Goal: Transaction & Acquisition: Book appointment/travel/reservation

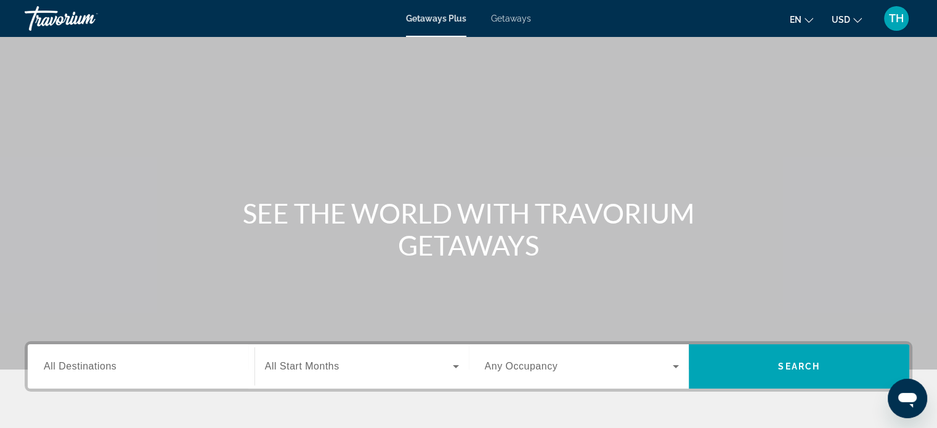
click at [91, 367] on span "All Destinations" at bounding box center [80, 366] width 73 height 10
click at [91, 367] on input "Destination All Destinations" at bounding box center [141, 367] width 195 height 15
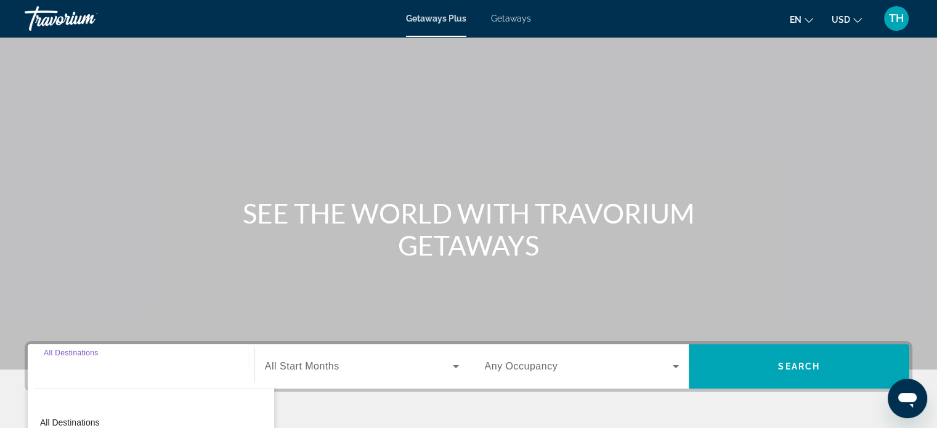
scroll to position [237, 0]
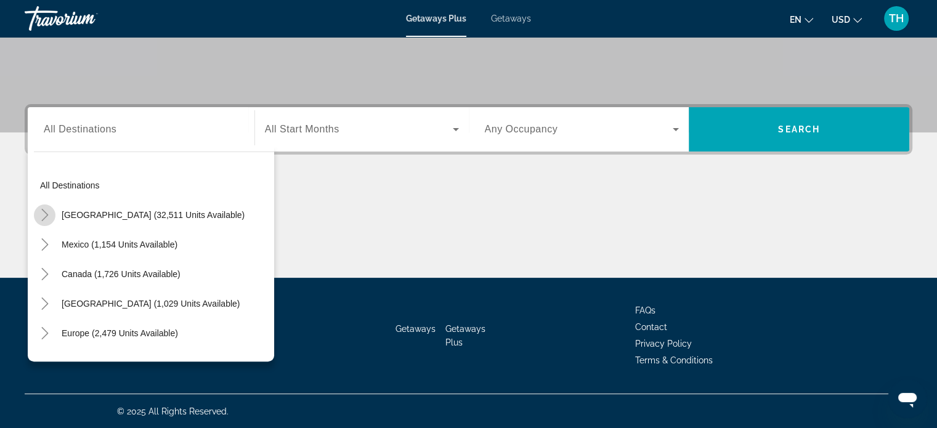
click at [44, 212] on icon "Toggle United States (32,511 units available)" at bounding box center [45, 215] width 12 height 12
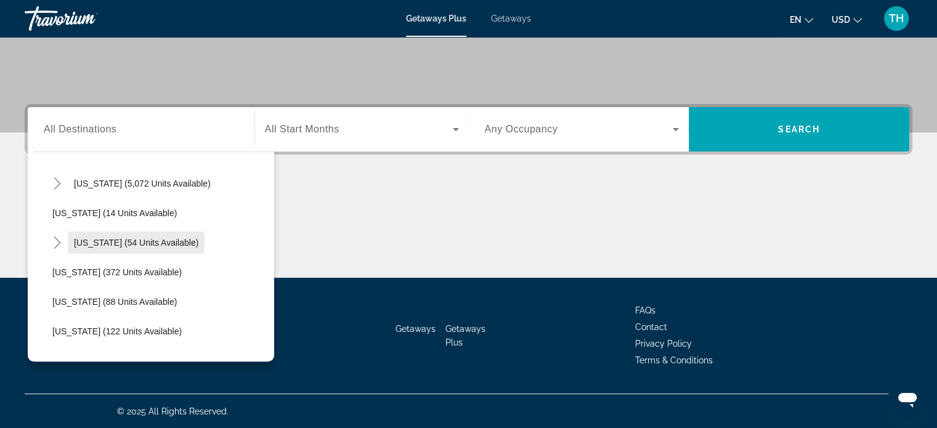
scroll to position [159, 0]
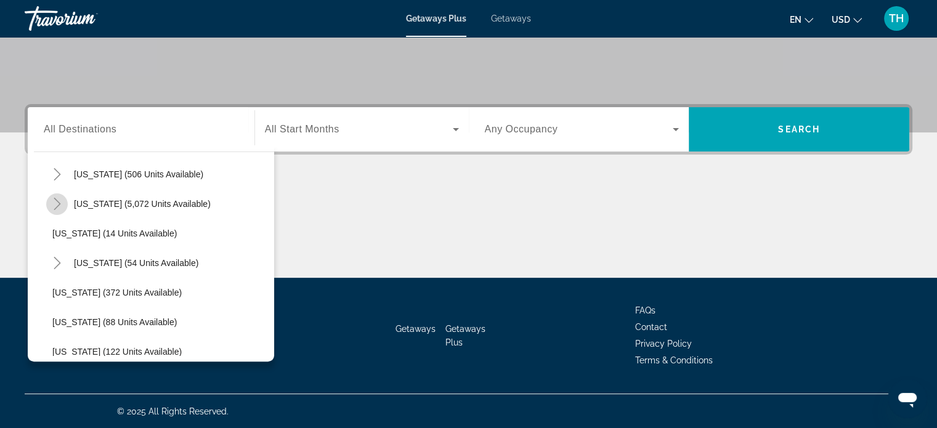
click at [57, 203] on icon "Toggle Florida (5,072 units available)" at bounding box center [57, 204] width 12 height 12
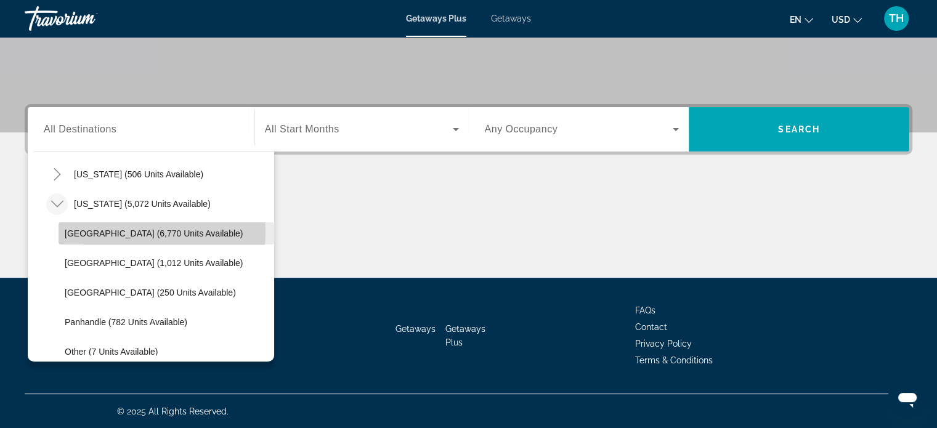
click at [96, 231] on span "Orlando & Disney Area (6,770 units available)" at bounding box center [154, 234] width 178 height 10
type input "**********"
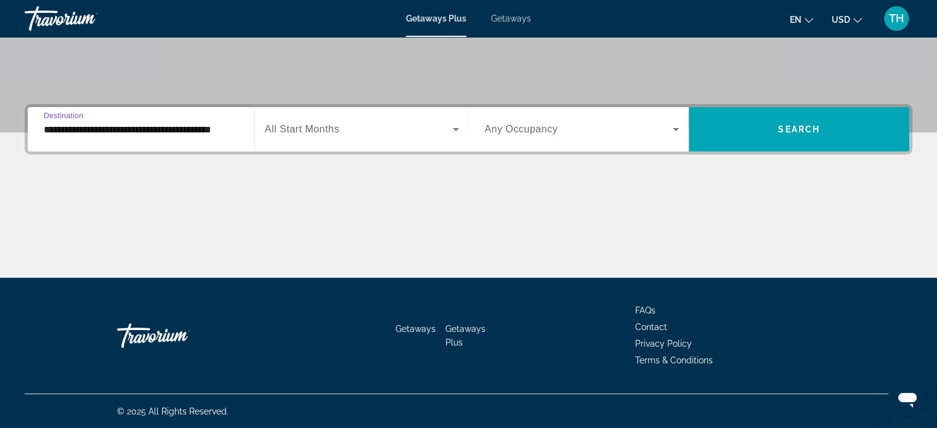
click at [414, 126] on span "Search widget" at bounding box center [359, 129] width 188 height 15
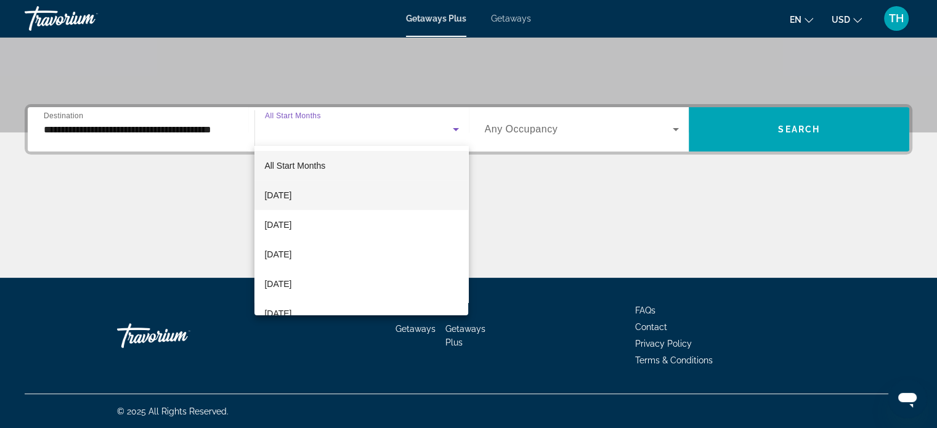
click at [292, 195] on span "September 2025" at bounding box center [277, 195] width 27 height 15
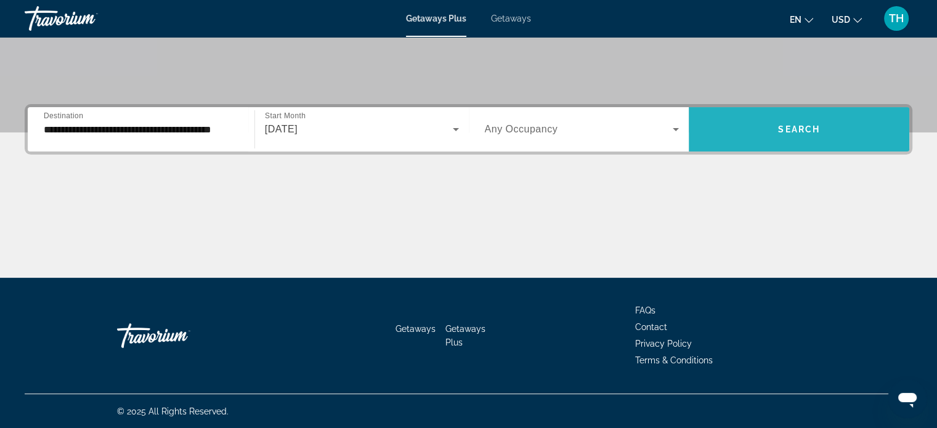
click at [764, 125] on span "Search widget" at bounding box center [799, 130] width 221 height 30
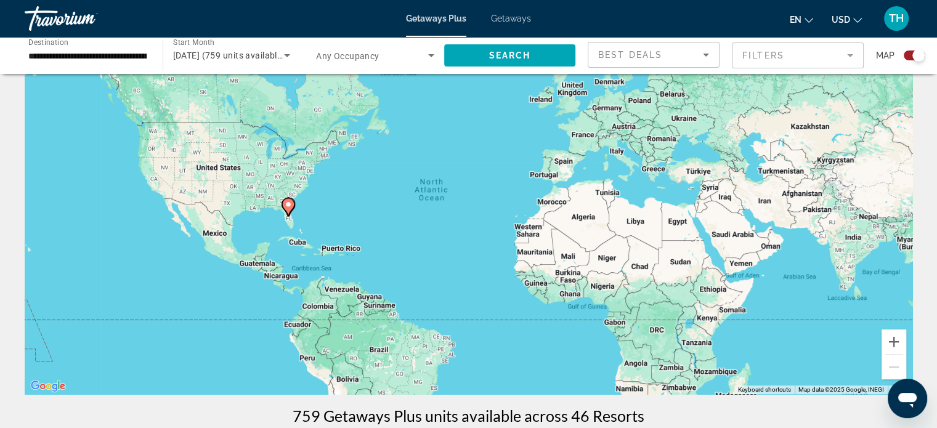
scroll to position [123, 0]
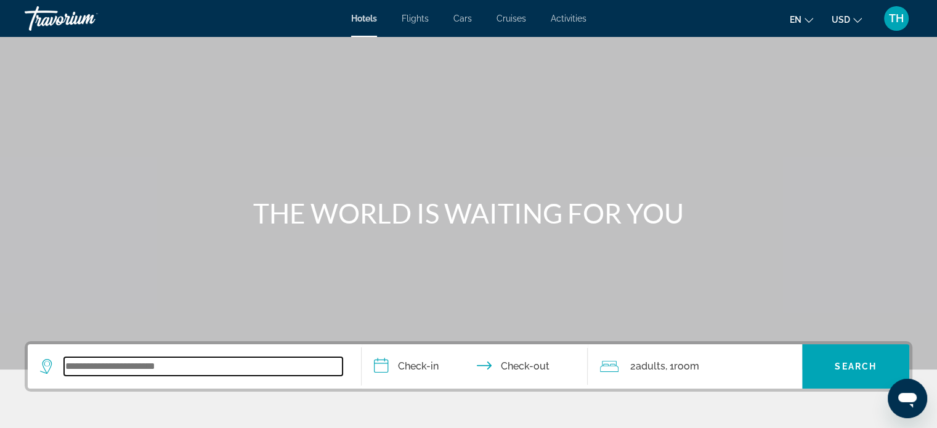
click at [226, 364] on input "Search widget" at bounding box center [203, 366] width 279 height 18
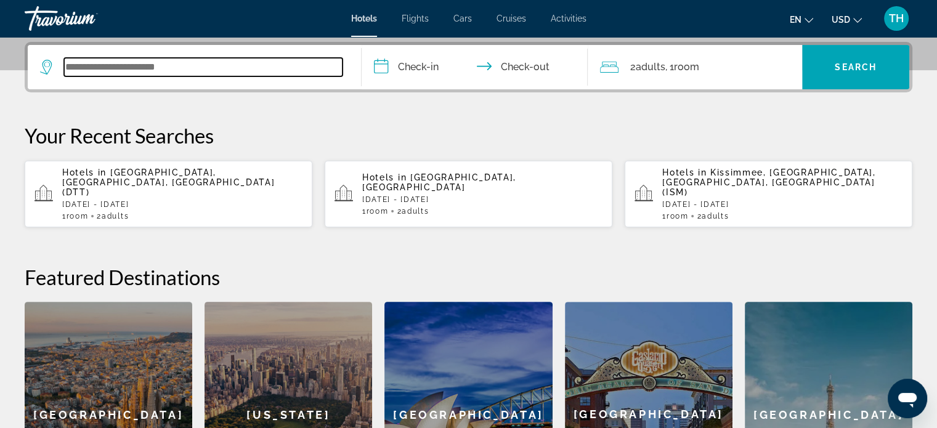
scroll to position [301, 0]
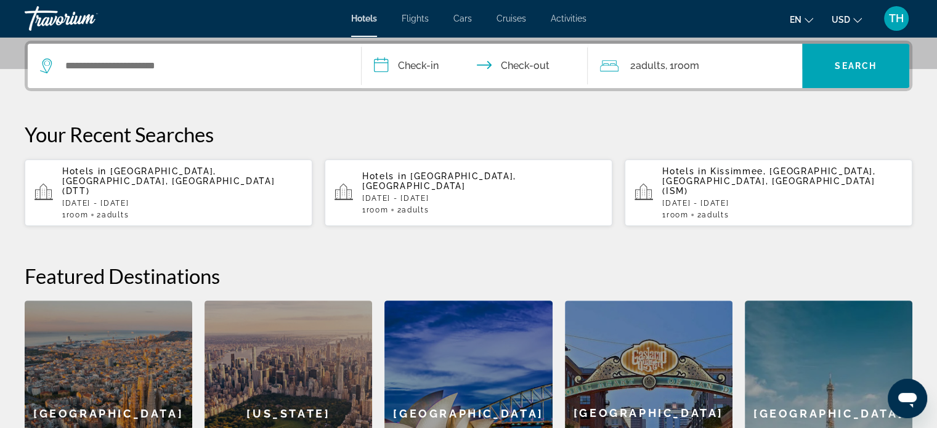
click at [436, 194] on p "[DATE] - [DATE]" at bounding box center [482, 198] width 240 height 9
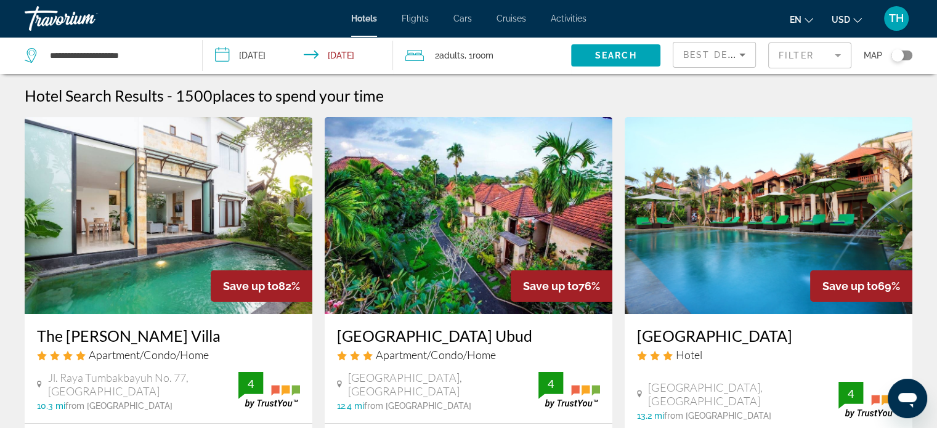
click at [784, 50] on mat-form-field "Filter" at bounding box center [810, 56] width 83 height 26
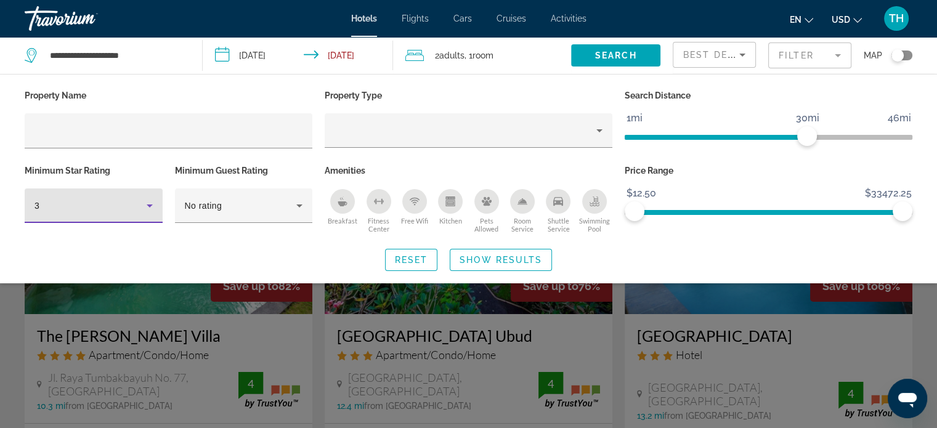
click at [150, 205] on icon "Hotel Filters" at bounding box center [150, 206] width 6 height 3
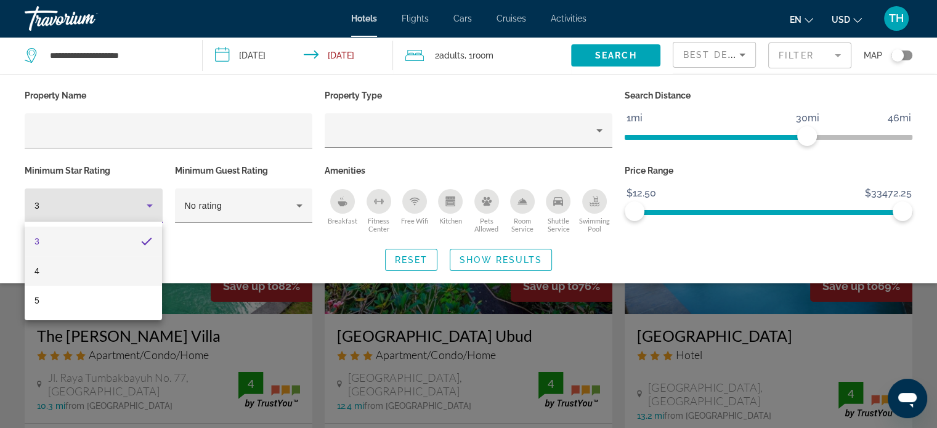
click at [41, 269] on mat-option "4" at bounding box center [93, 271] width 137 height 30
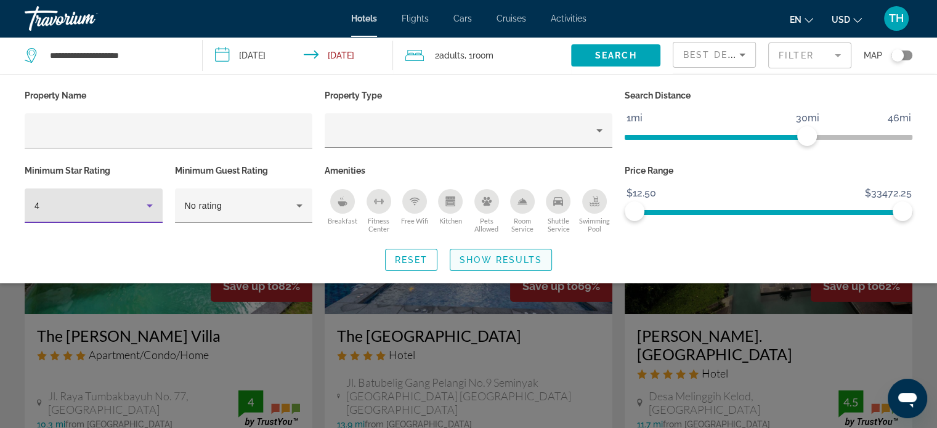
click at [514, 259] on span "Show Results" at bounding box center [501, 260] width 83 height 10
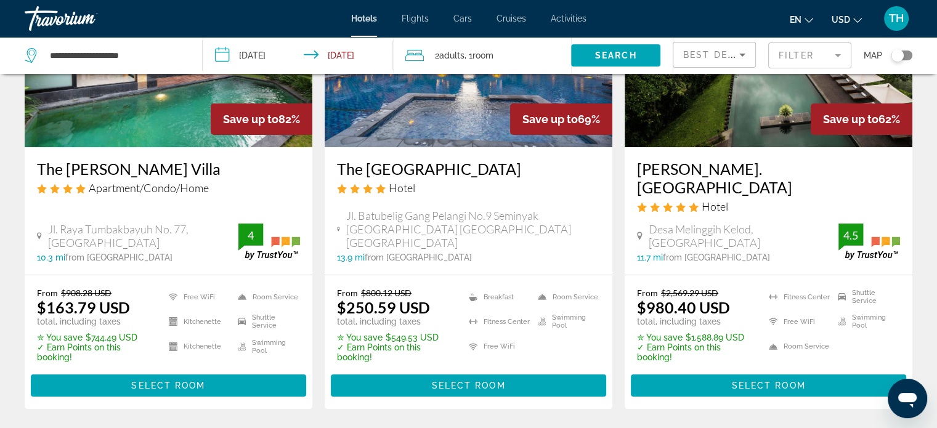
scroll to position [185, 0]
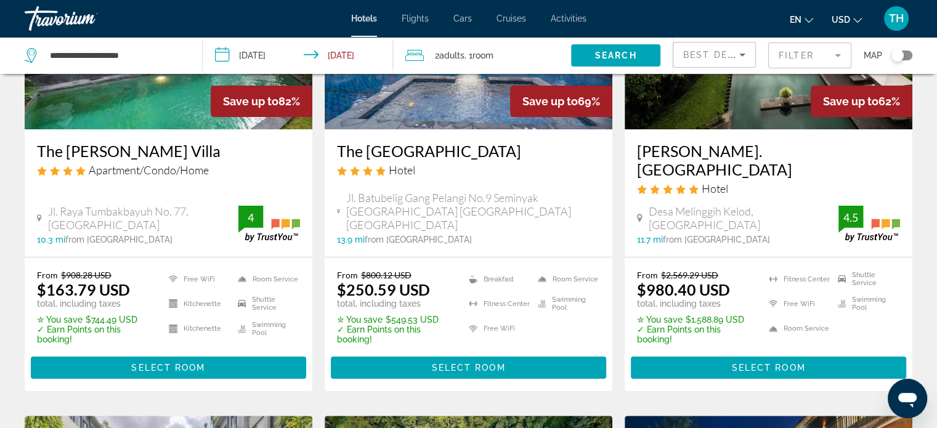
click at [468, 59] on span ", 1 Room rooms" at bounding box center [479, 55] width 29 height 17
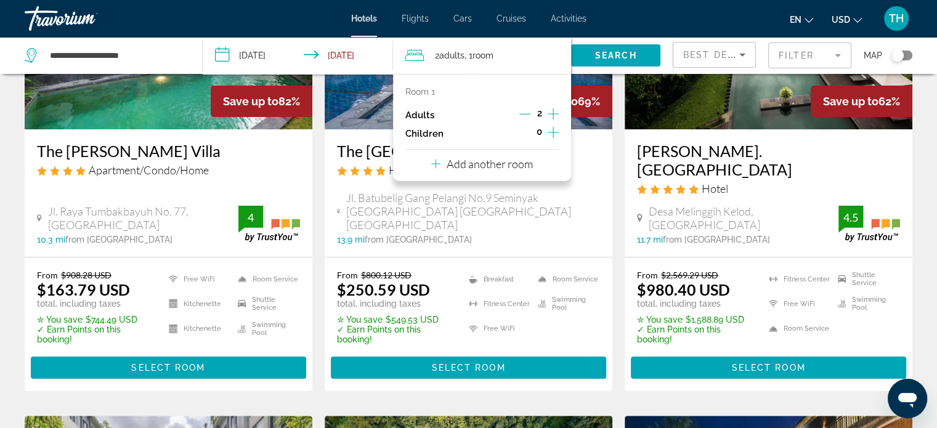
click at [461, 168] on p "Add another room" at bounding box center [490, 164] width 86 height 14
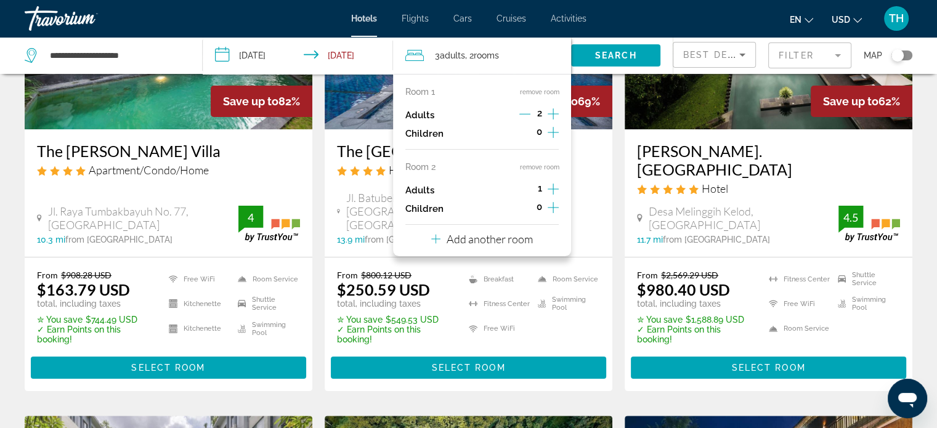
click at [472, 240] on p "Add another room" at bounding box center [490, 239] width 86 height 14
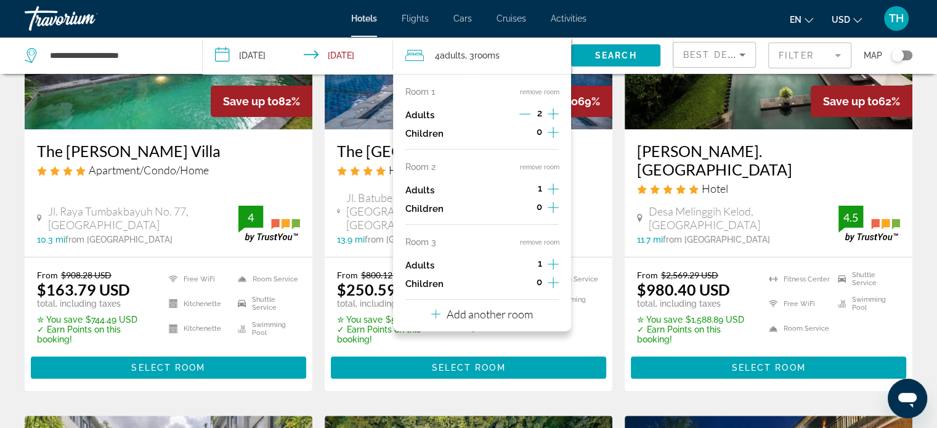
click at [464, 316] on p "Add another room" at bounding box center [490, 315] width 86 height 14
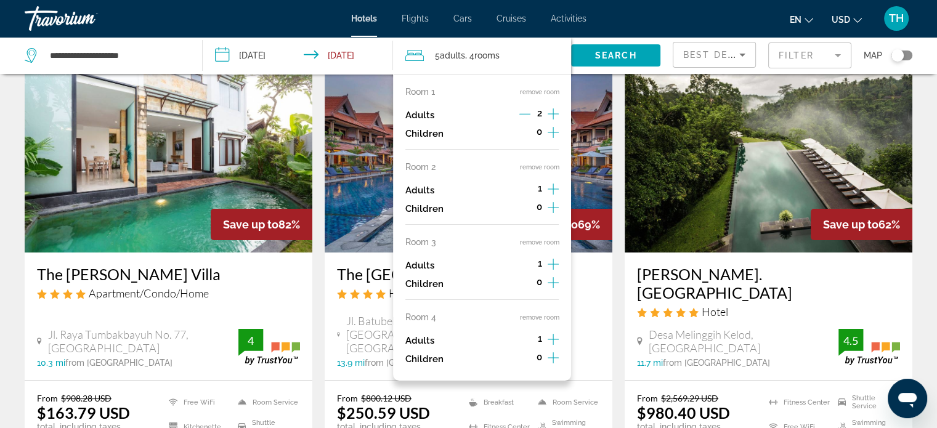
scroll to position [0, 0]
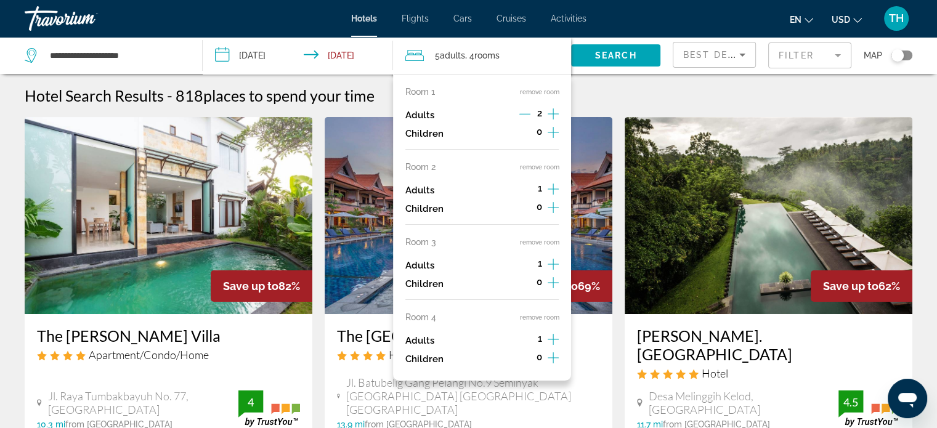
click at [548, 188] on icon "Increment adults" at bounding box center [553, 189] width 11 height 15
click at [549, 187] on icon "Increment adults" at bounding box center [553, 189] width 11 height 15
click at [525, 187] on icon "Decrement adults" at bounding box center [525, 189] width 11 height 11
click at [551, 266] on icon "Increment adults" at bounding box center [553, 264] width 11 height 15
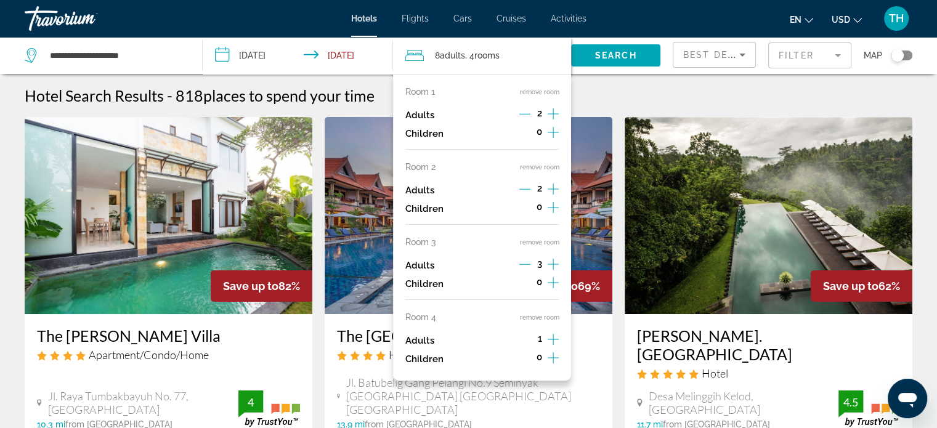
drag, startPoint x: 521, startPoint y: 262, endPoint x: 531, endPoint y: 265, distance: 9.7
click at [524, 262] on icon "Decrement adults" at bounding box center [525, 264] width 11 height 11
click at [551, 338] on icon "Increment adults" at bounding box center [553, 339] width 11 height 15
click at [623, 87] on div "Hotel Search Results - 818 places to spend your time" at bounding box center [469, 95] width 888 height 18
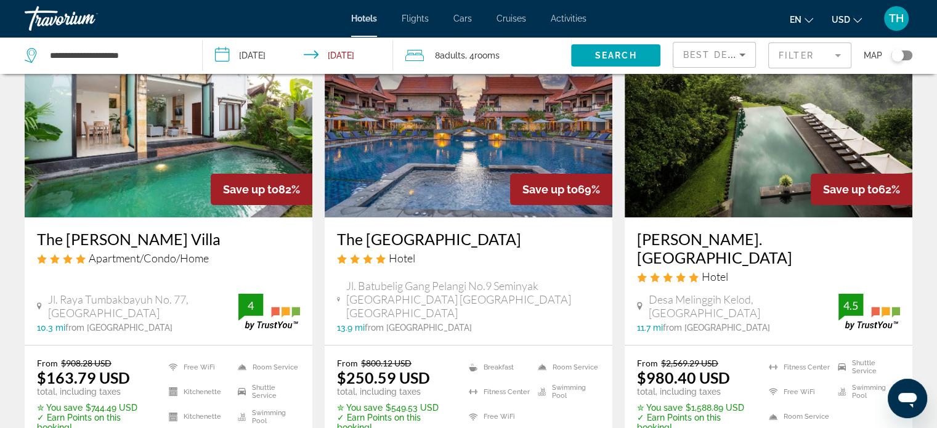
scroll to position [123, 0]
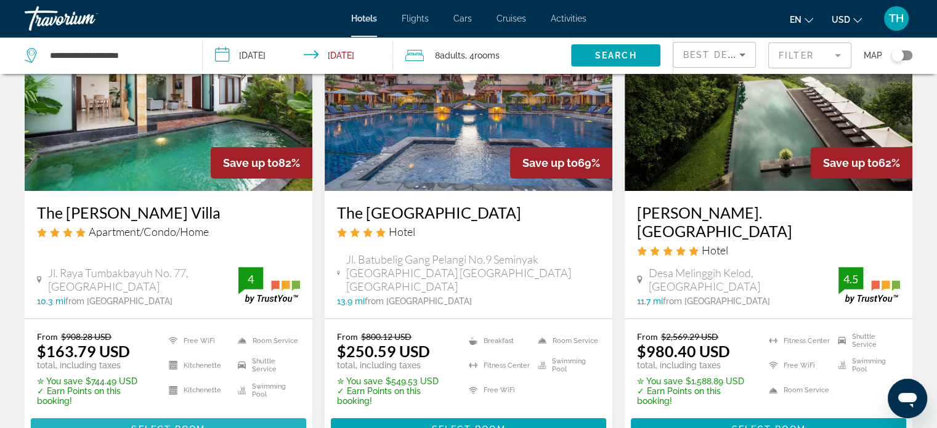
click at [150, 425] on span "Select Room" at bounding box center [168, 430] width 74 height 10
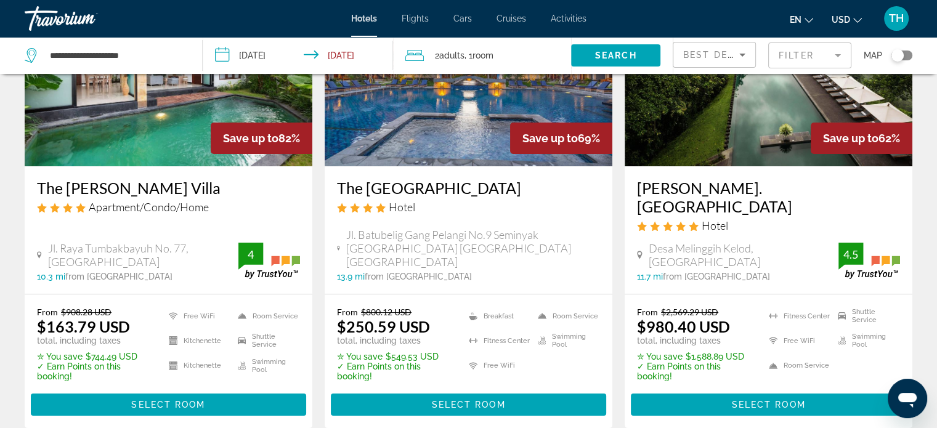
scroll to position [185, 0]
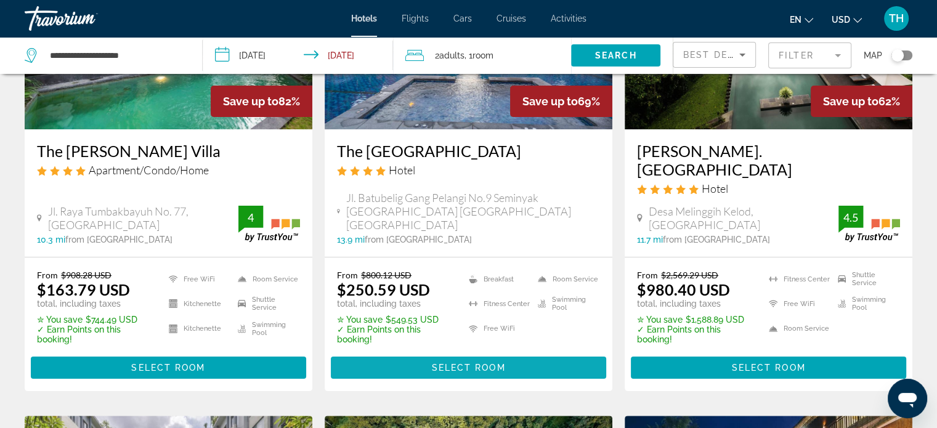
click at [438, 363] on span "Select Room" at bounding box center [468, 368] width 74 height 10
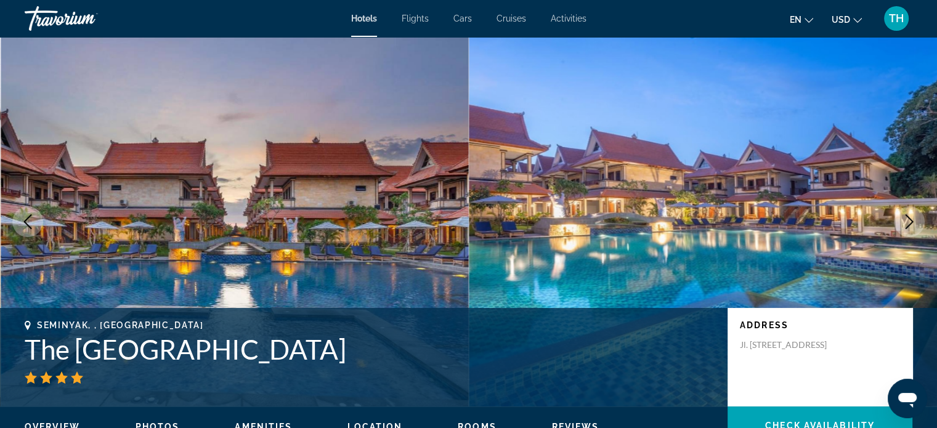
scroll to position [62, 0]
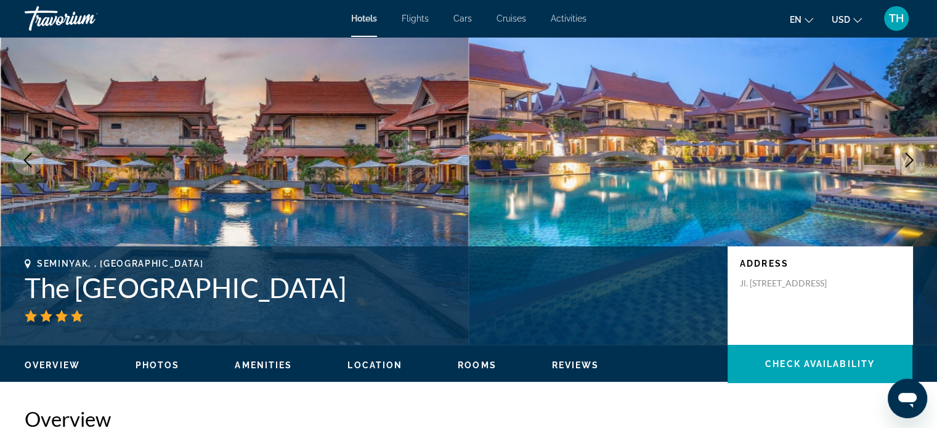
click at [905, 155] on icon "Next image" at bounding box center [909, 160] width 15 height 15
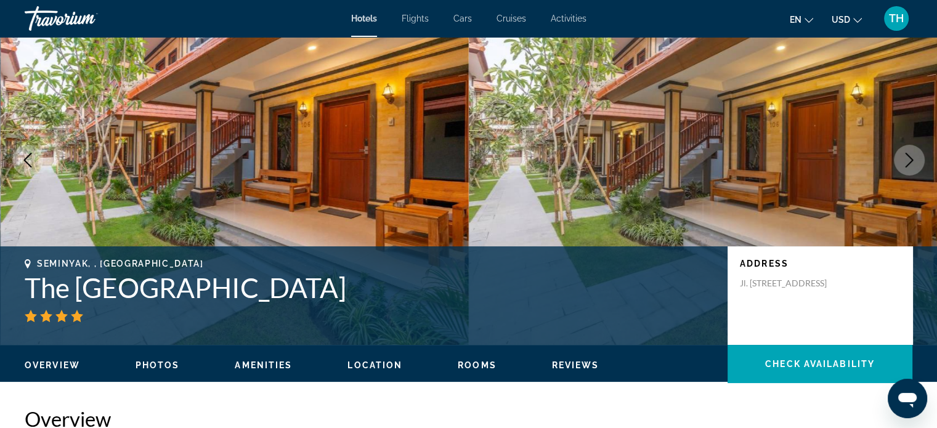
click at [905, 154] on icon "Next image" at bounding box center [909, 160] width 15 height 15
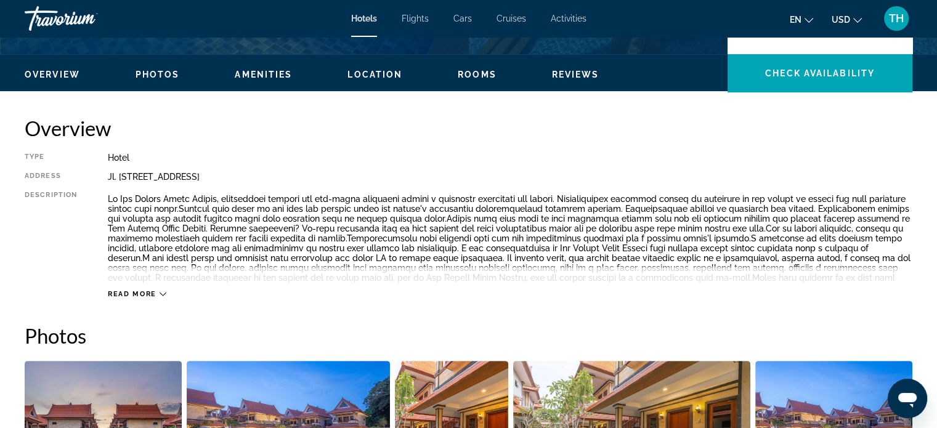
scroll to position [123, 0]
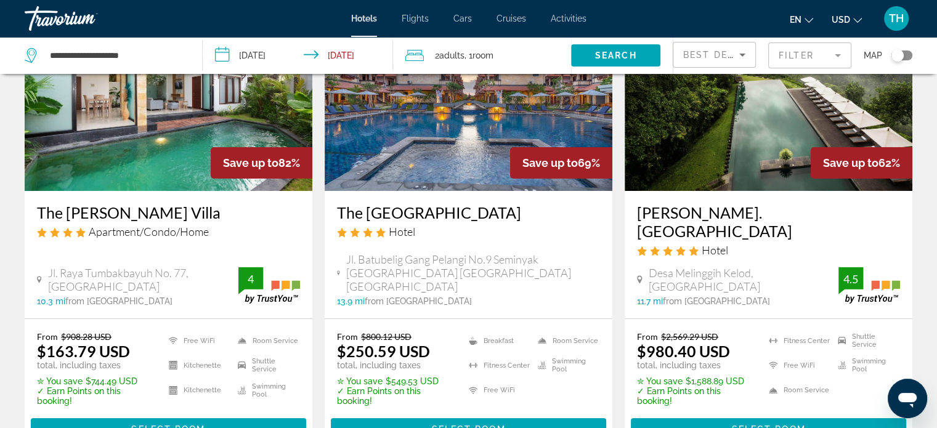
scroll to position [185, 0]
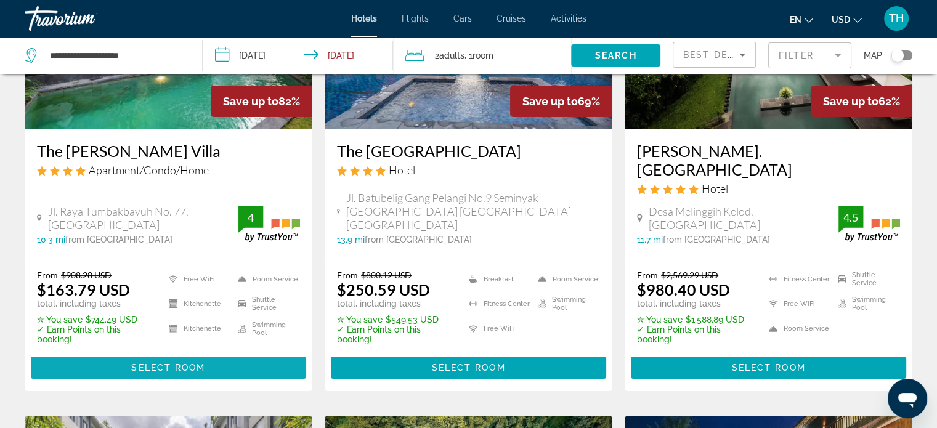
click at [168, 363] on span "Select Room" at bounding box center [168, 368] width 74 height 10
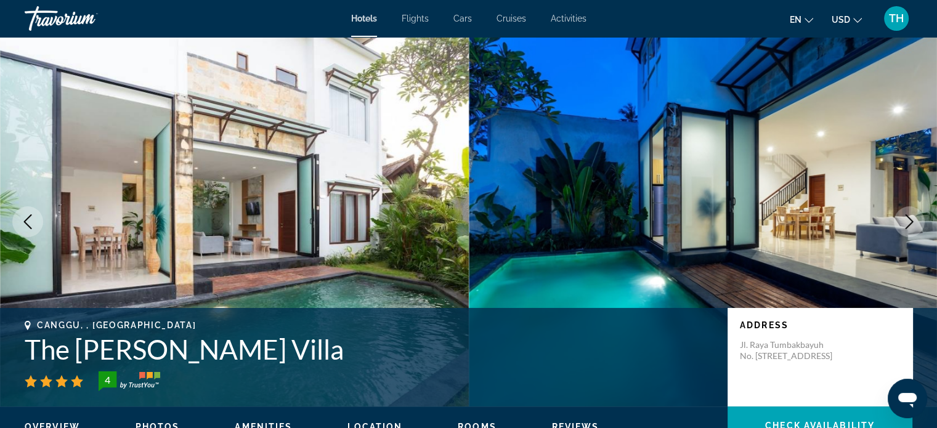
click at [910, 224] on icon "Next image" at bounding box center [910, 221] width 8 height 15
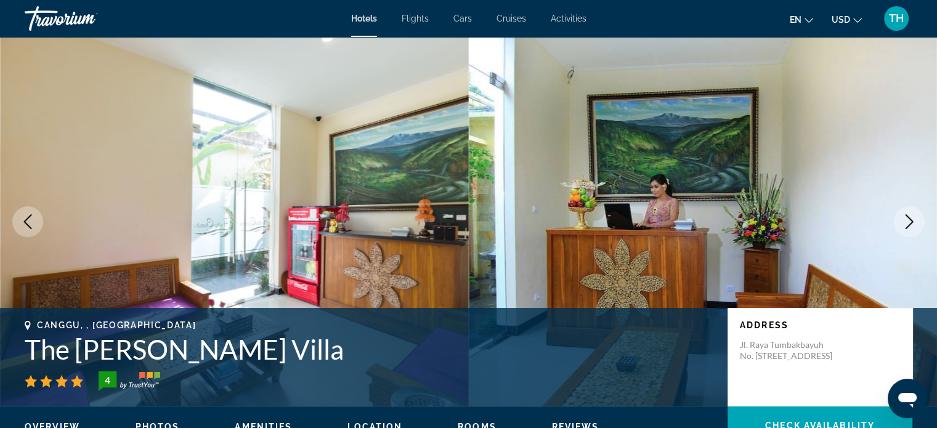
click at [908, 219] on icon "Next image" at bounding box center [909, 221] width 15 height 15
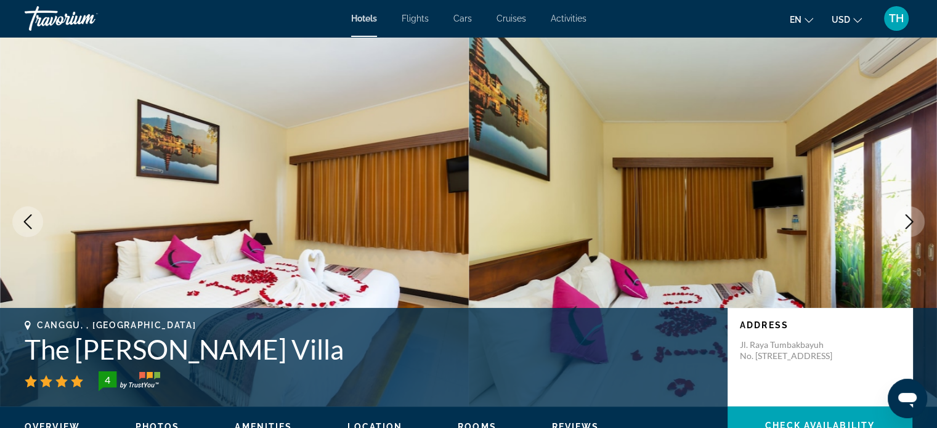
click at [907, 220] on icon "Next image" at bounding box center [909, 221] width 15 height 15
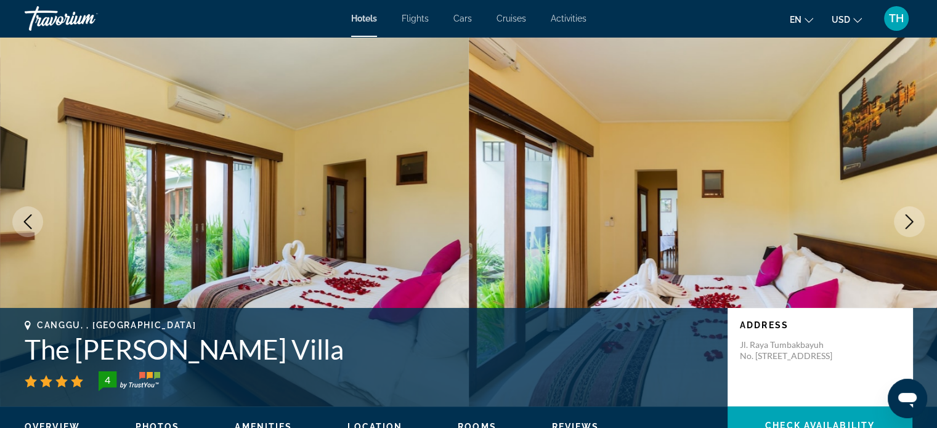
click at [908, 221] on icon "Next image" at bounding box center [909, 221] width 15 height 15
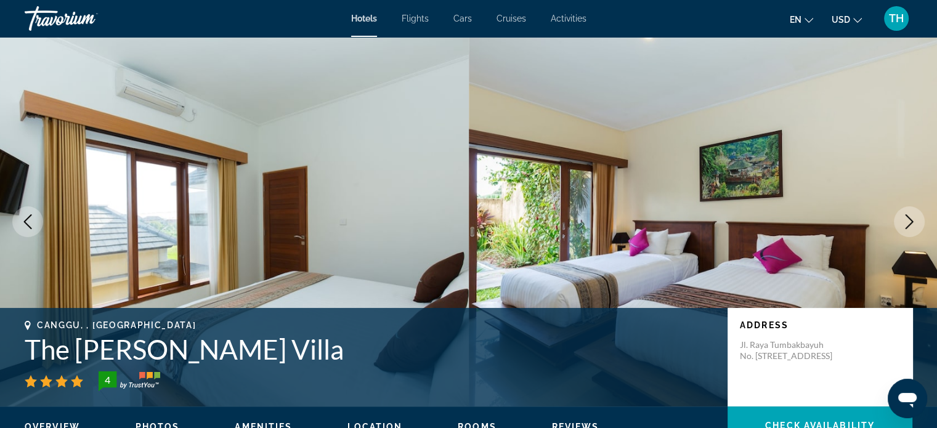
click at [911, 220] on icon "Next image" at bounding box center [910, 221] width 8 height 15
